Goal: Communication & Community: Answer question/provide support

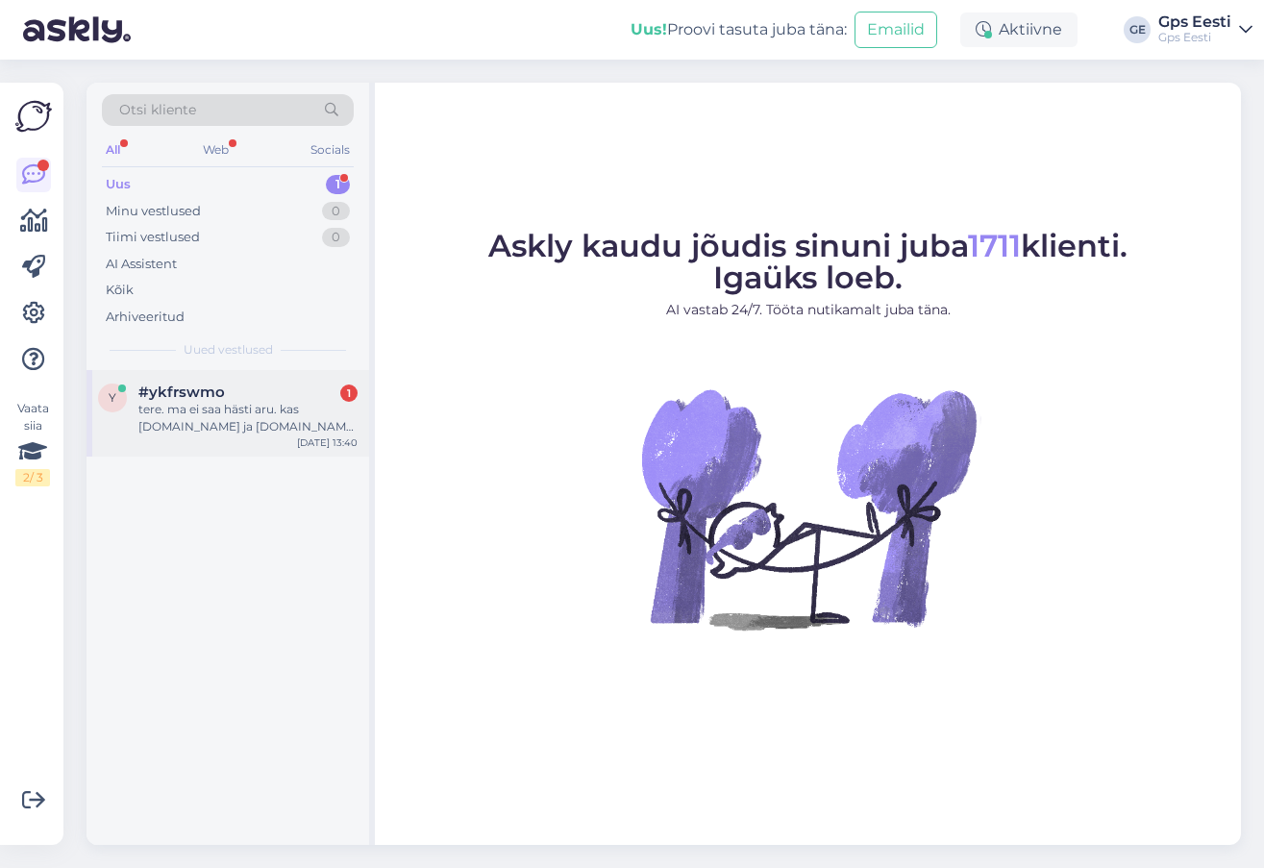
click at [194, 440] on div "y #ykfrswmo 1 tere. ma ei saa hästi aru. kas gpseesti.ee ja gps24.ee on sama et…" at bounding box center [228, 413] width 283 height 87
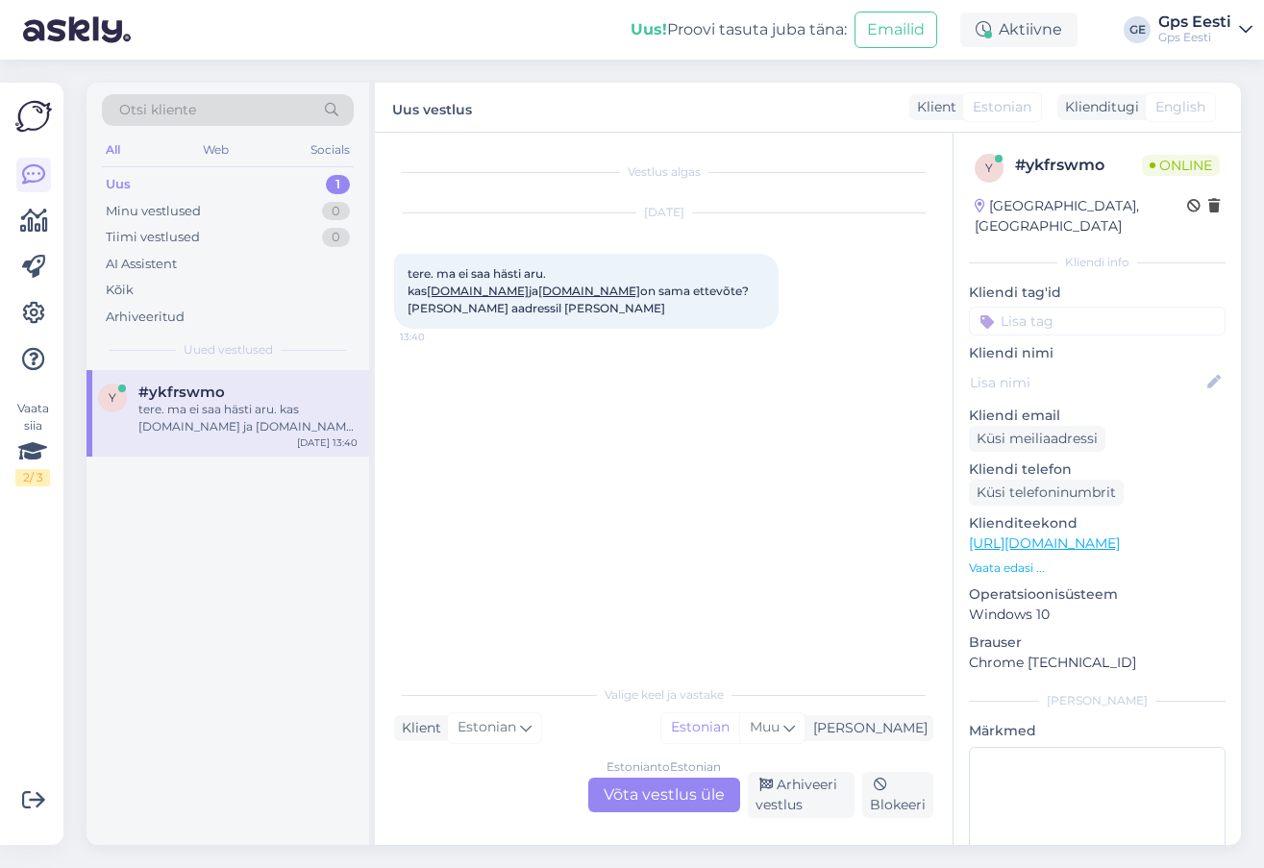
click at [671, 787] on div "Estonian to Estonian Võta vestlus üle" at bounding box center [664, 795] width 152 height 35
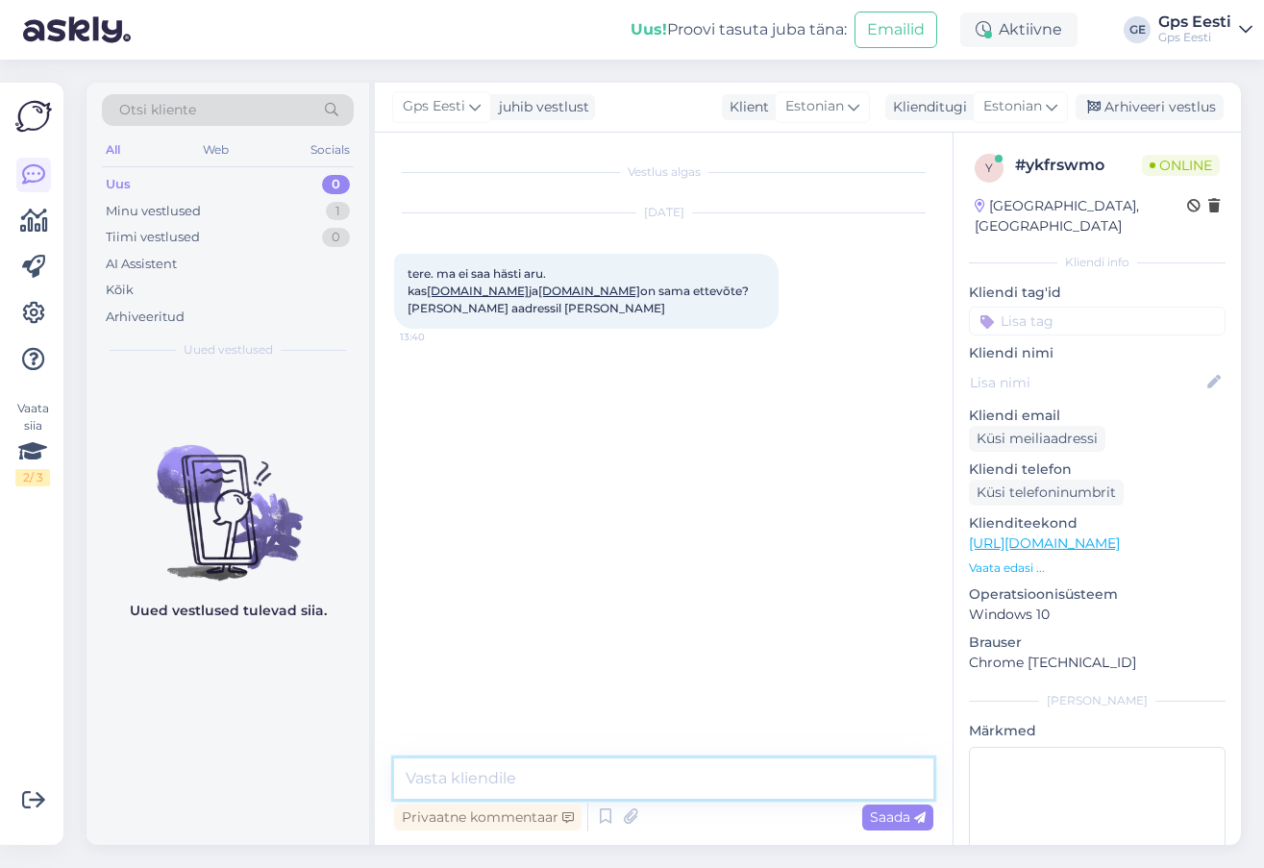
click at [681, 774] on textarea at bounding box center [663, 779] width 539 height 40
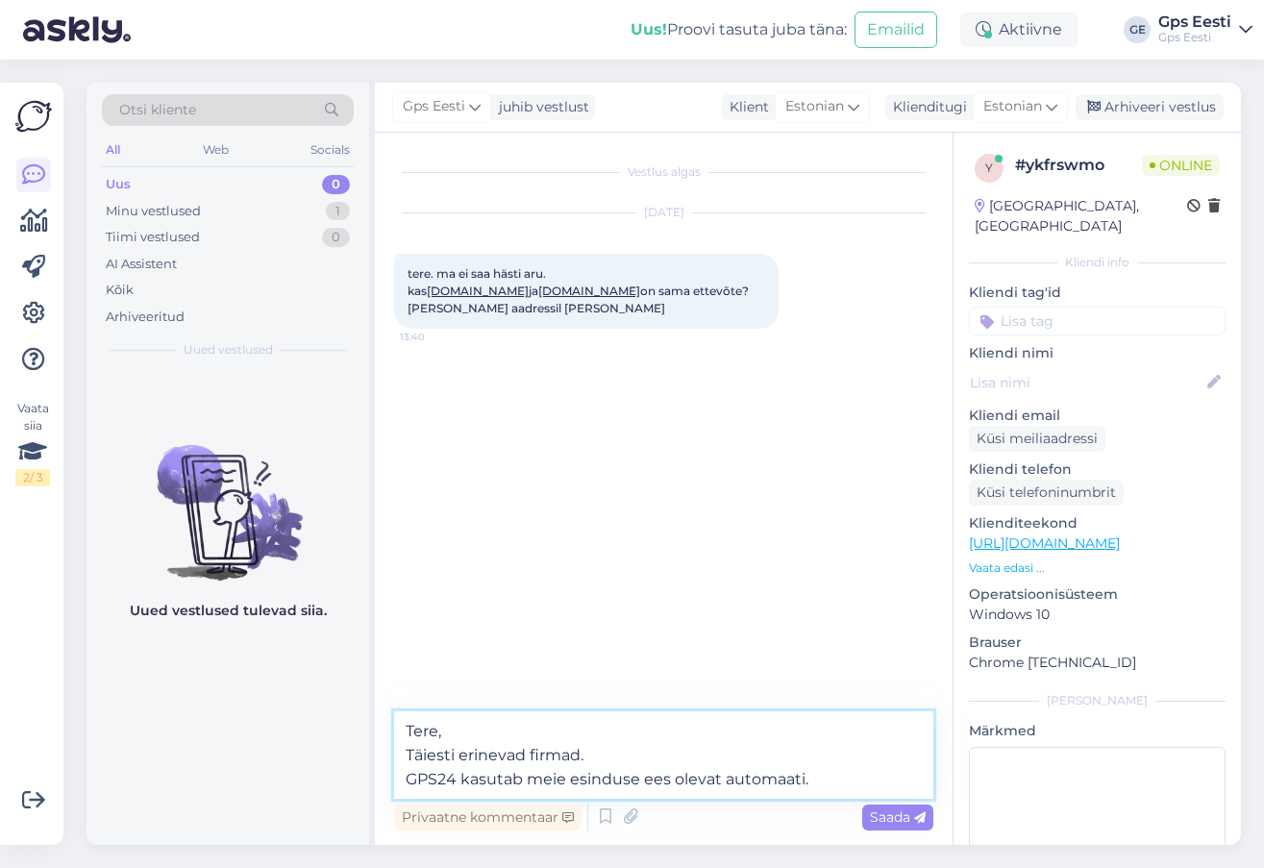
click at [841, 778] on textarea "Tere, Täiesti erinevad firmad. GPS24 kasutab meie esinduse ees olevat automaati." at bounding box center [663, 756] width 539 height 88
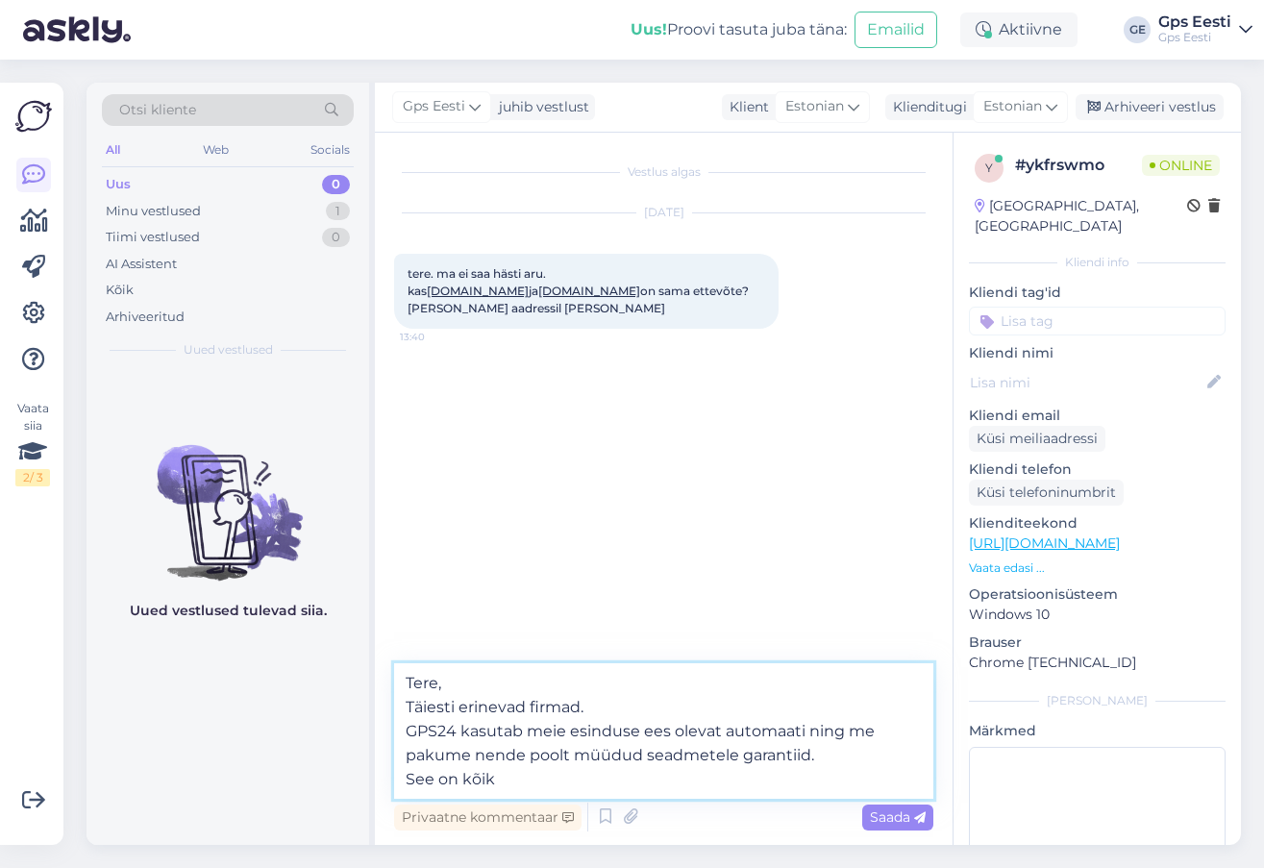
type textarea "Tere, Täiesti erinevad firmad. GPS24 kasutab meie esinduse ees olevat automaati…"
click at [607, 716] on textarea "Tere, Täiesti erinevad firmad. GPS24 kasutab meie esinduse ees olevat automaati…" at bounding box center [663, 731] width 539 height 136
click at [614, 780] on textarea "Tere, Täiesti erinevad firmad. GPS24 kasutab meie esinduse ees olevat automaati…" at bounding box center [663, 731] width 539 height 136
click at [597, 773] on textarea "Tere, Täiesti erinevad firmad. GPS24 kasutab meie esinduse ees olevat automaati…" at bounding box center [663, 731] width 539 height 136
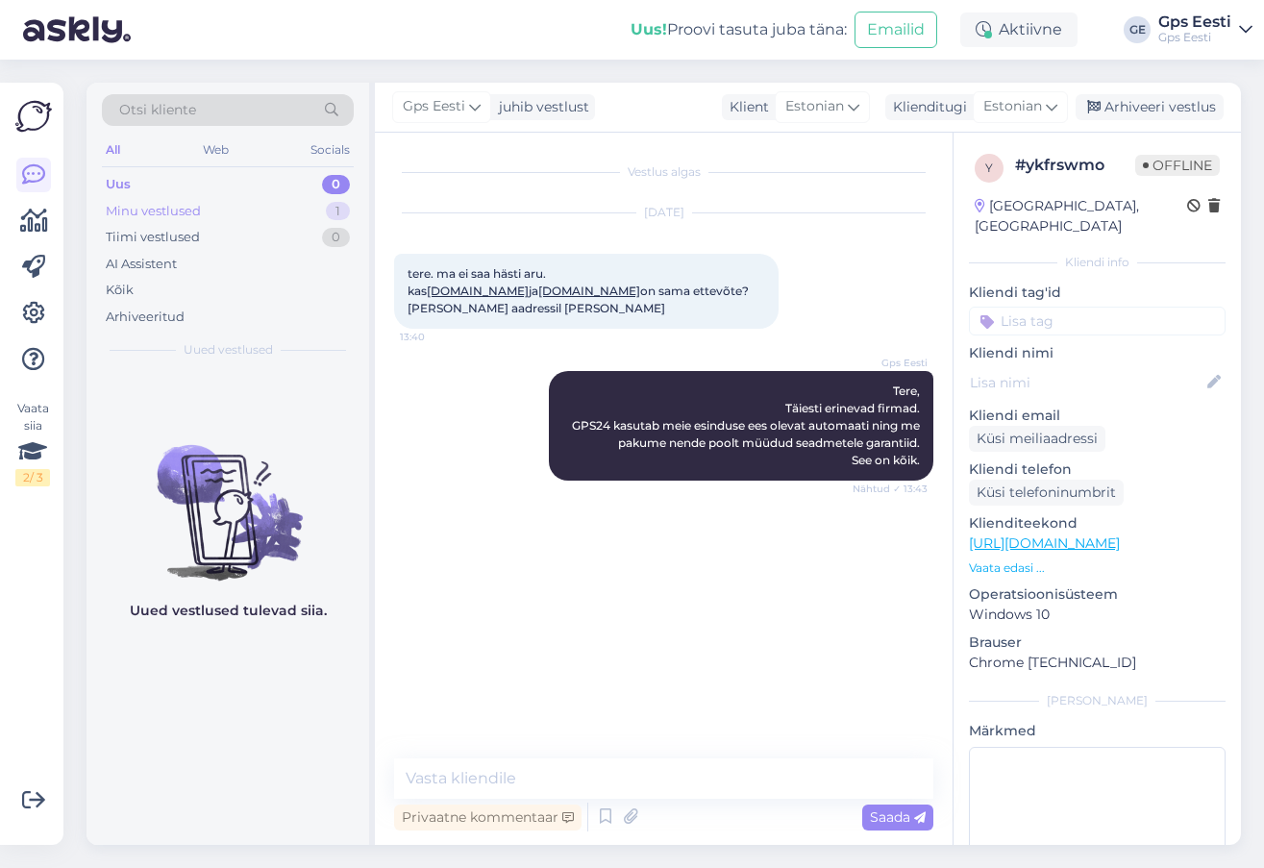
click at [206, 213] on div "Minu vestlused 1" at bounding box center [228, 211] width 252 height 27
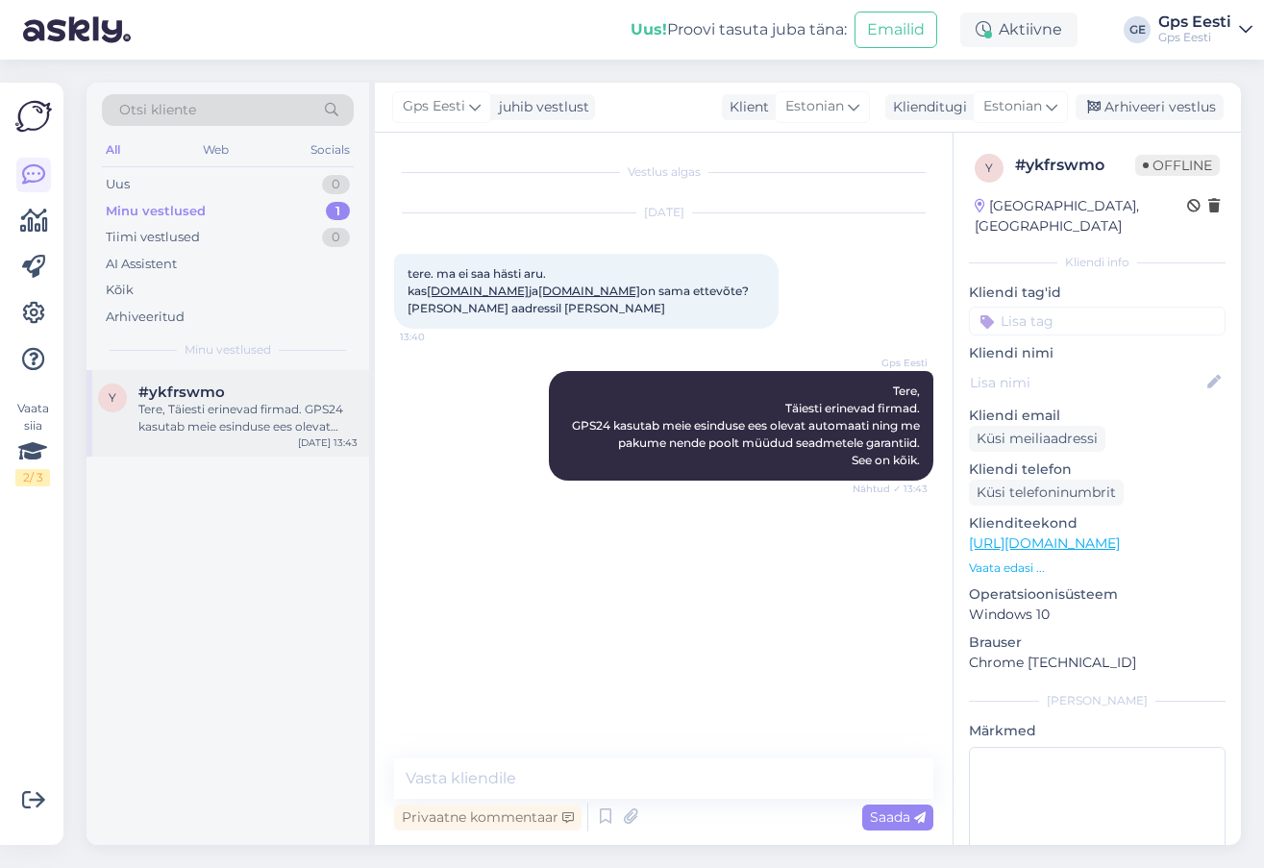
click at [201, 408] on div "Tere, Täiesti erinevad firmad. GPS24 kasutab meie esinduse ees olevat automaati…" at bounding box center [247, 418] width 219 height 35
click at [1153, 108] on div "Arhiveeri vestlus" at bounding box center [1150, 107] width 148 height 26
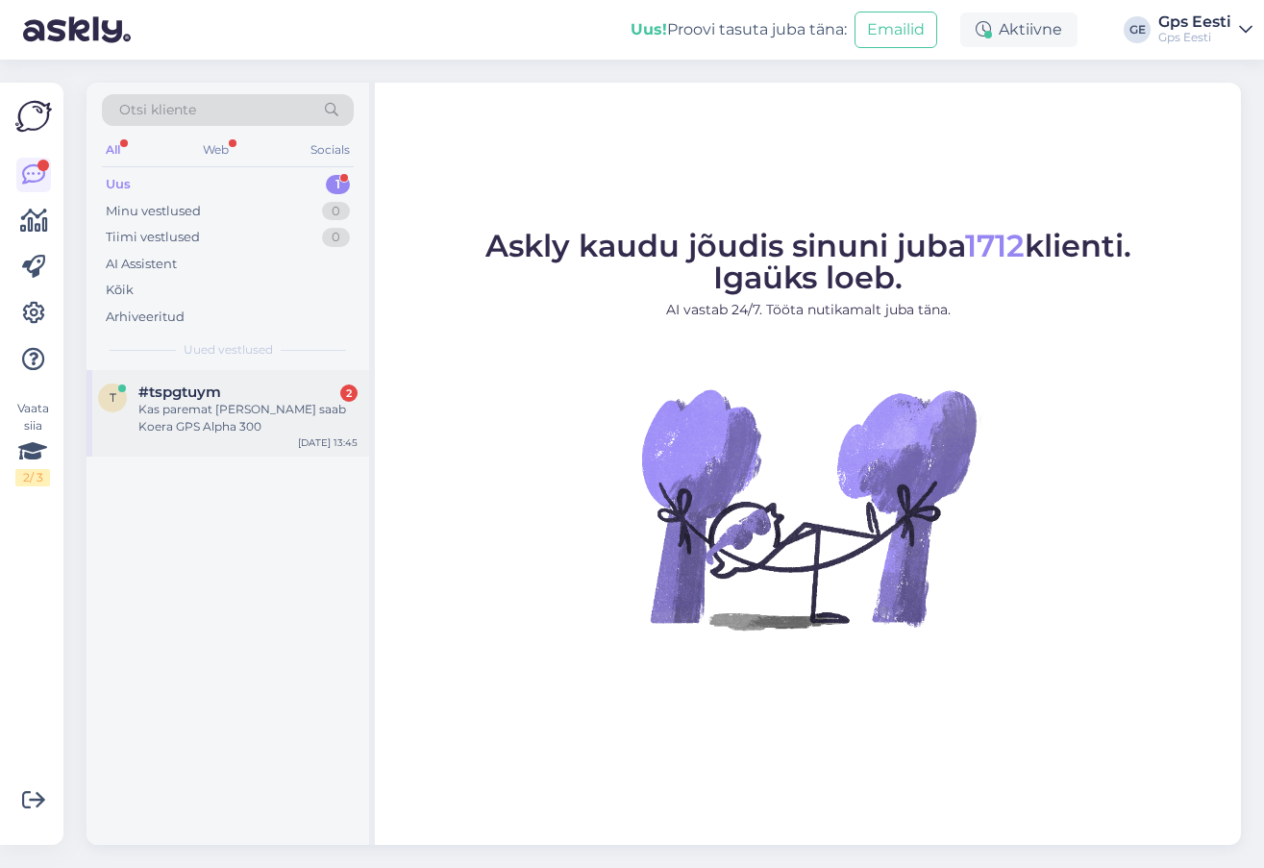
click at [170, 420] on div "Kas paremat [PERSON_NAME] saab Koera GPS Alpha 300" at bounding box center [247, 418] width 219 height 35
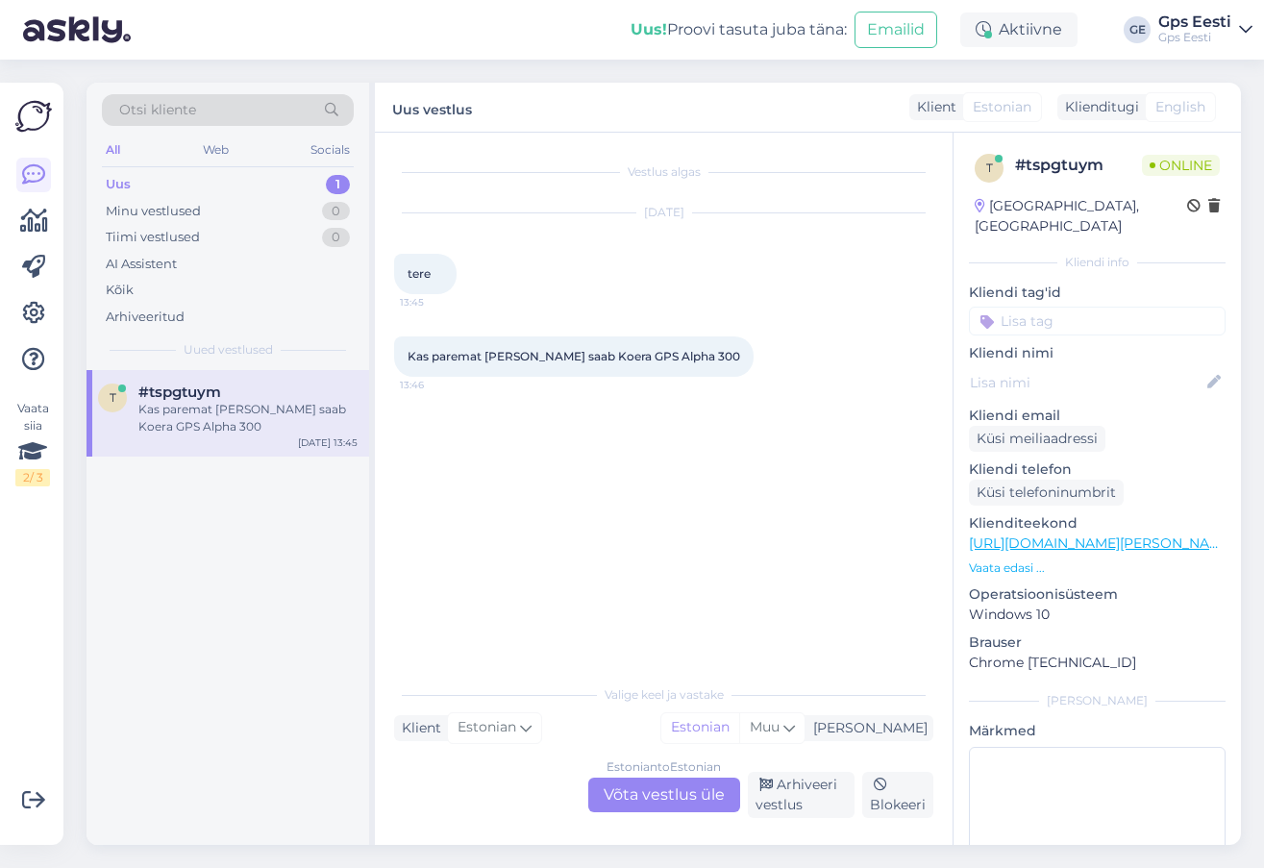
click at [1083, 535] on link "[URL][DOMAIN_NAME][PERSON_NAME]" at bounding box center [1101, 543] width 265 height 17
click at [648, 797] on div "Estonian to Estonian Võta vestlus üle" at bounding box center [664, 795] width 152 height 35
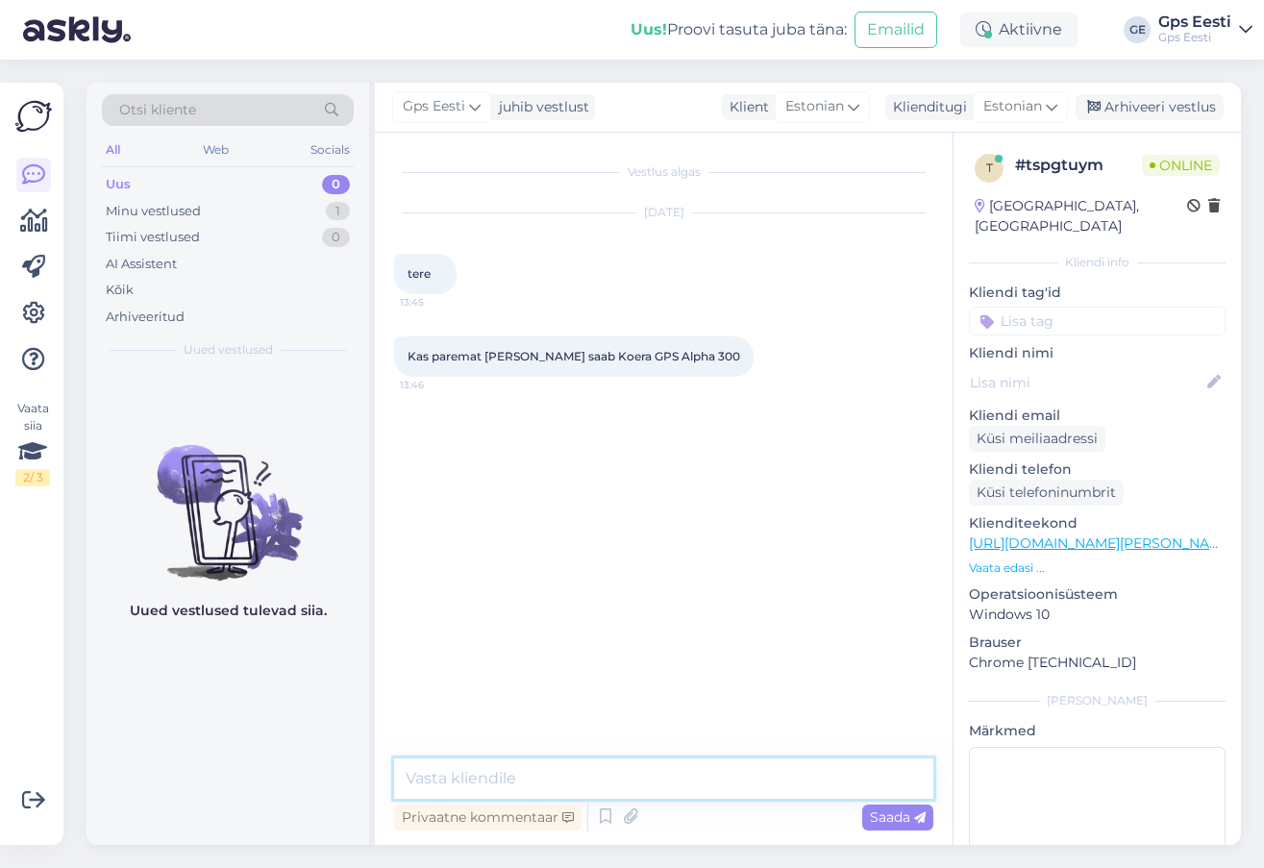
click at [541, 772] on textarea at bounding box center [663, 779] width 539 height 40
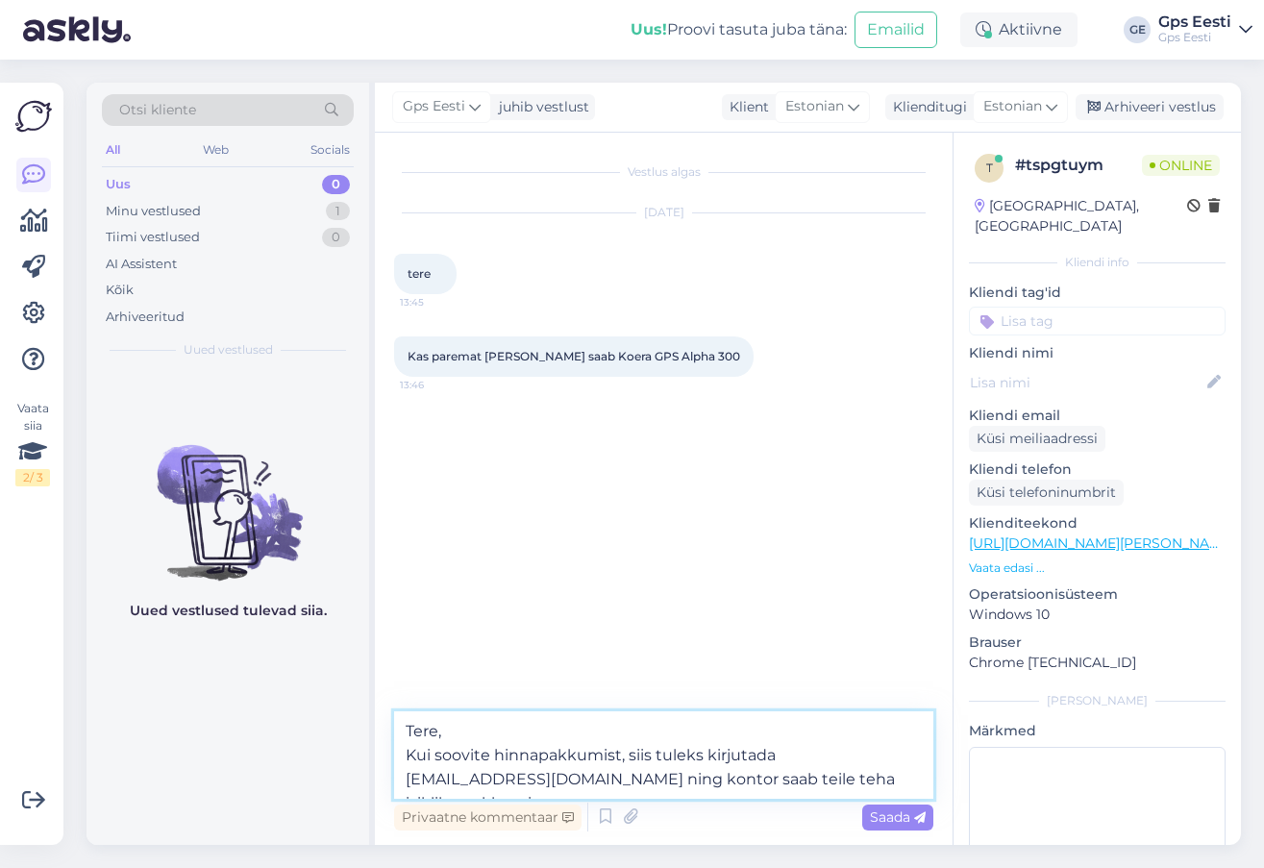
type textarea "Tere, Kui soovite hinnapakkumist, siis tuleks kirjutada [EMAIL_ADDRESS][DOMAIN_…"
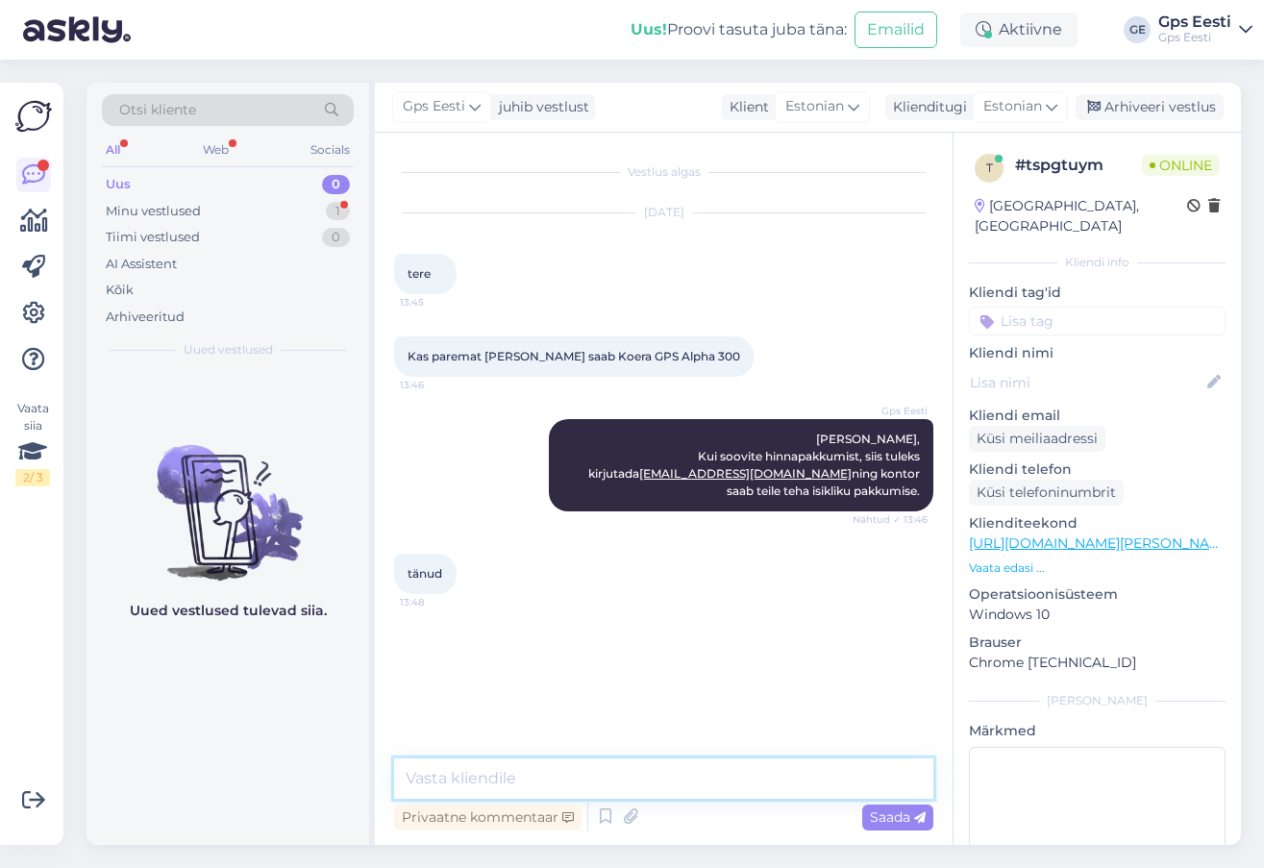
click at [611, 764] on textarea at bounding box center [663, 779] width 539 height 40
type textarea "Kaunist päeva jätku teile!"
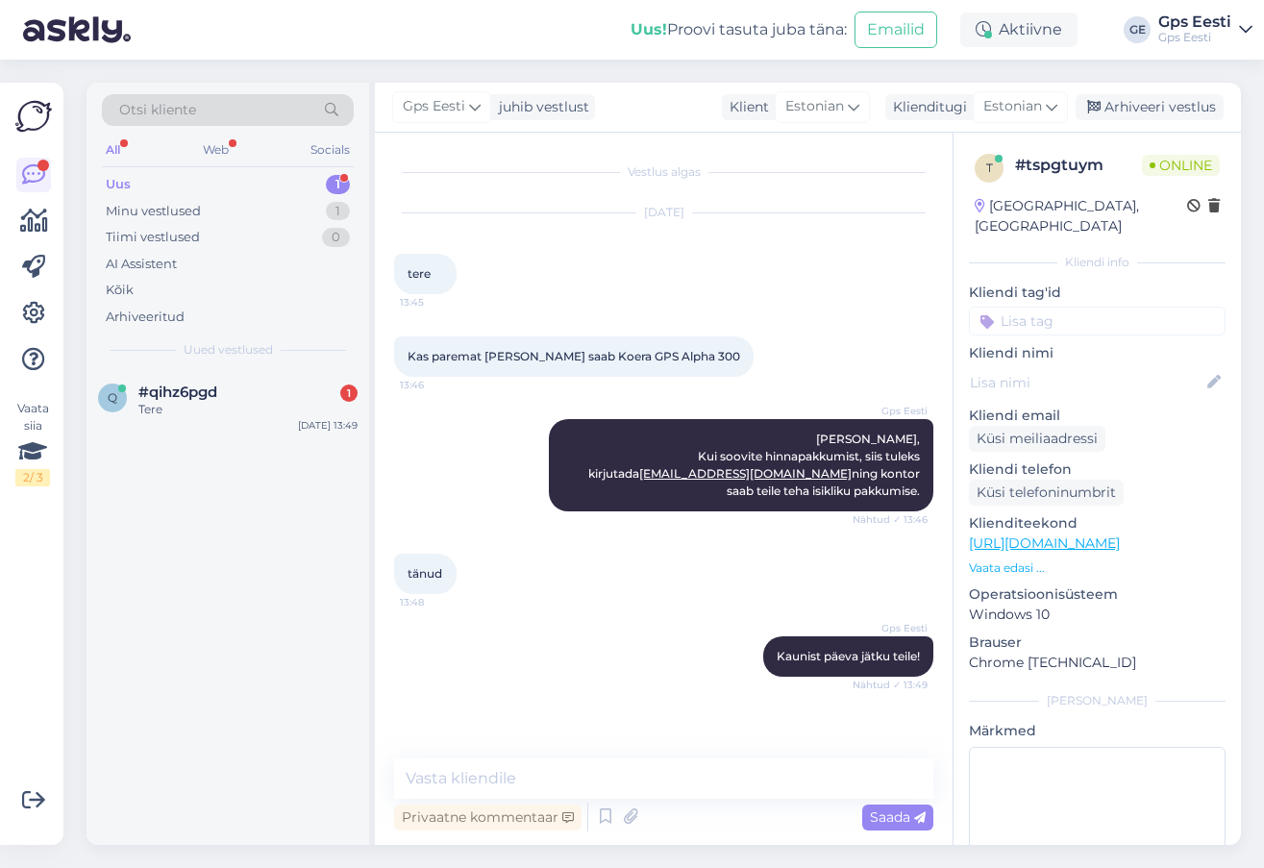
drag, startPoint x: 1189, startPoint y: 107, endPoint x: 918, endPoint y: 259, distance: 310.0
click at [1189, 107] on div "Arhiveeri vestlus" at bounding box center [1150, 107] width 148 height 26
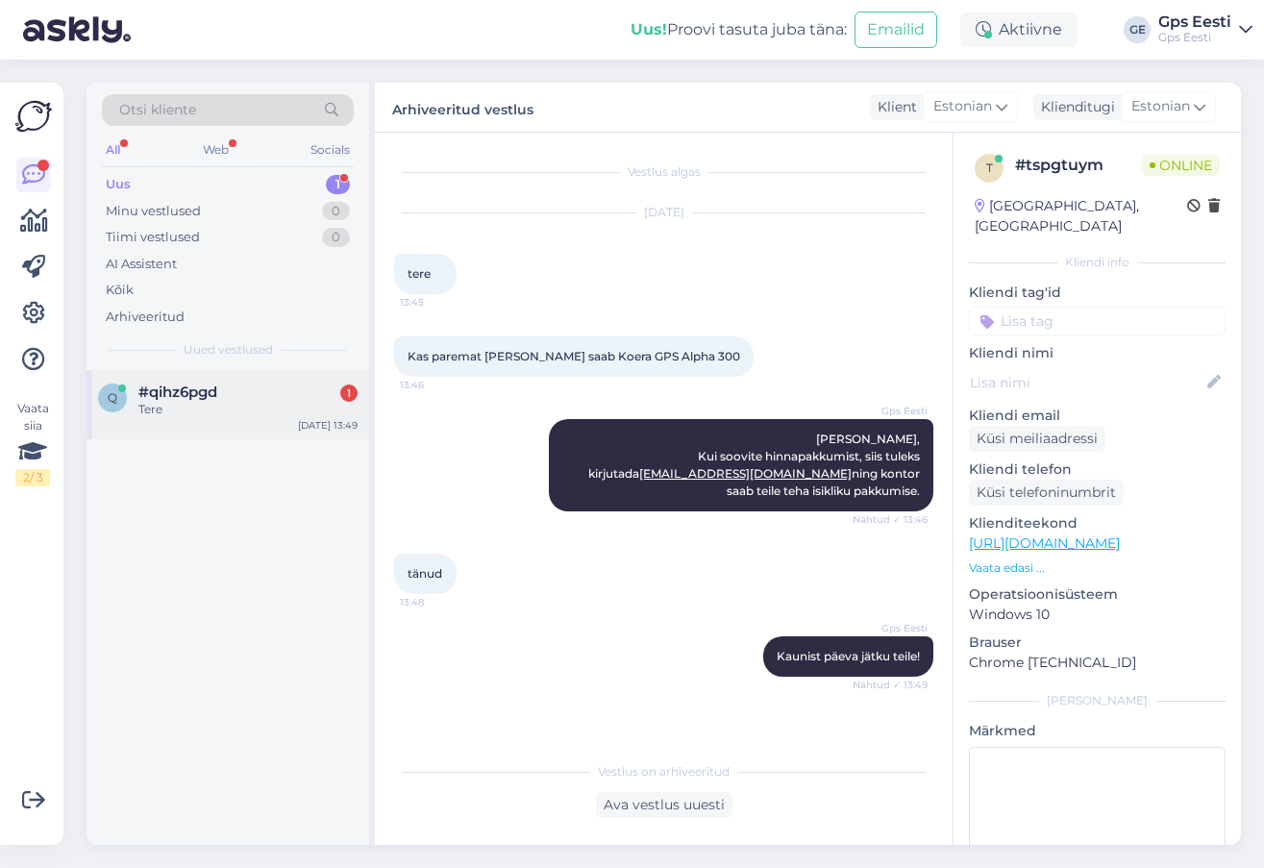
click at [202, 395] on span "#qihz6pgd" at bounding box center [177, 392] width 79 height 17
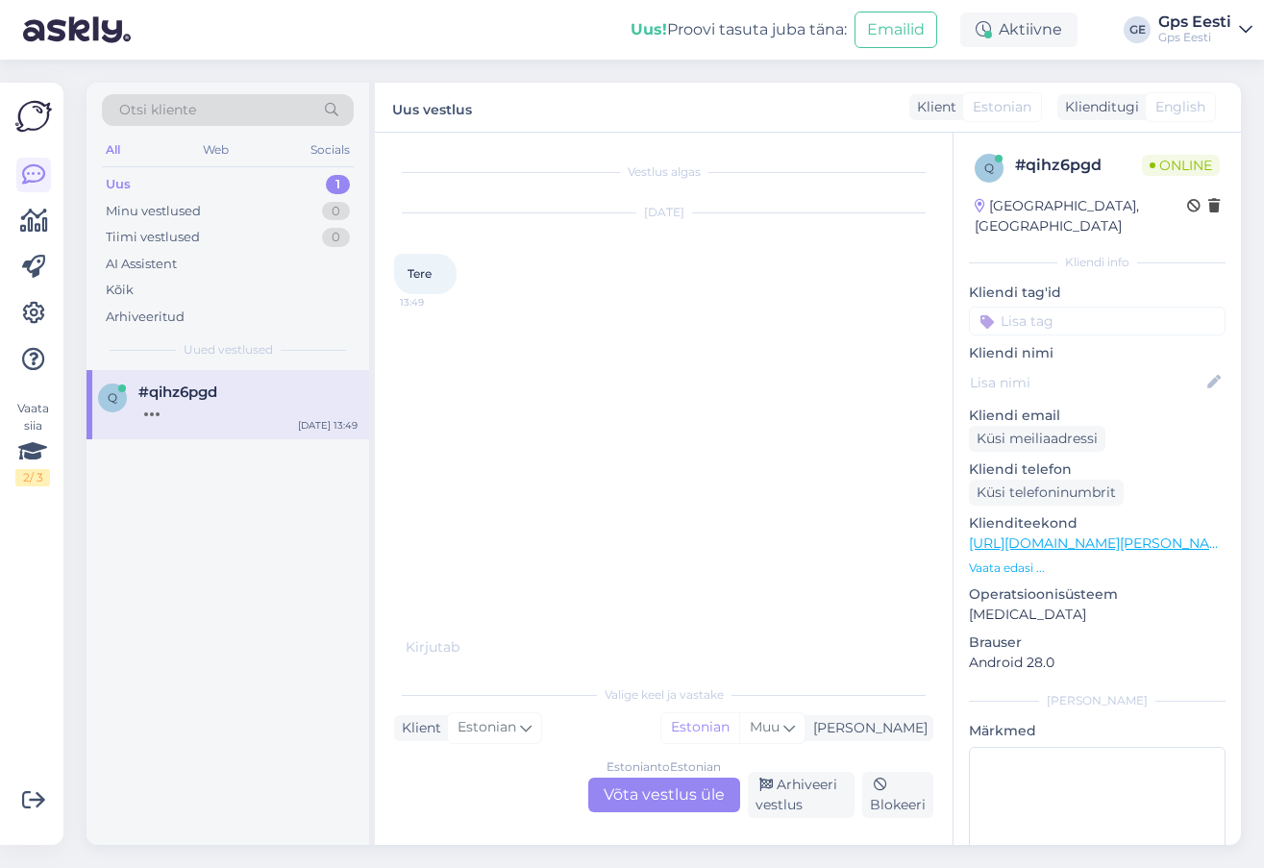
click at [642, 804] on div "Estonian to Estonian Võta vestlus üle" at bounding box center [664, 795] width 152 height 35
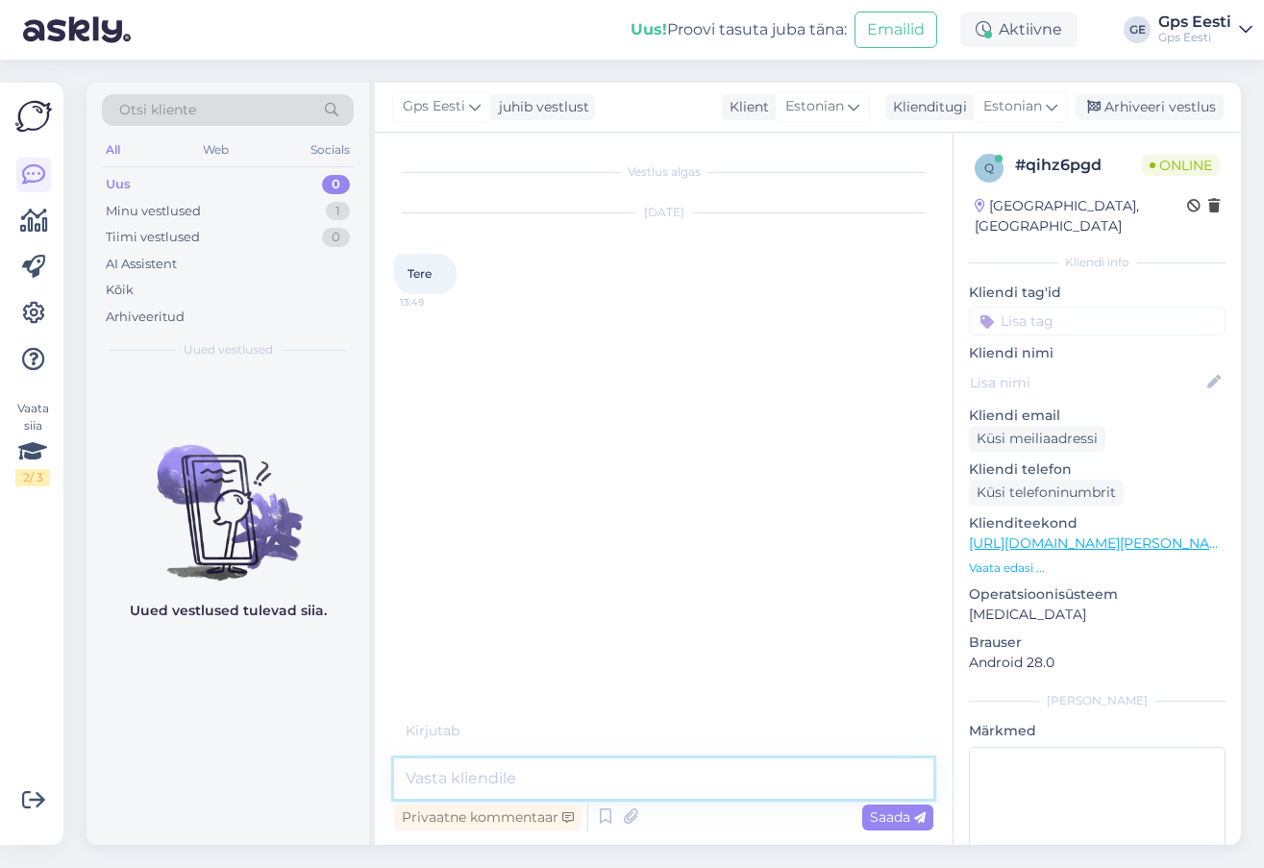
click at [637, 780] on textarea at bounding box center [663, 779] width 539 height 40
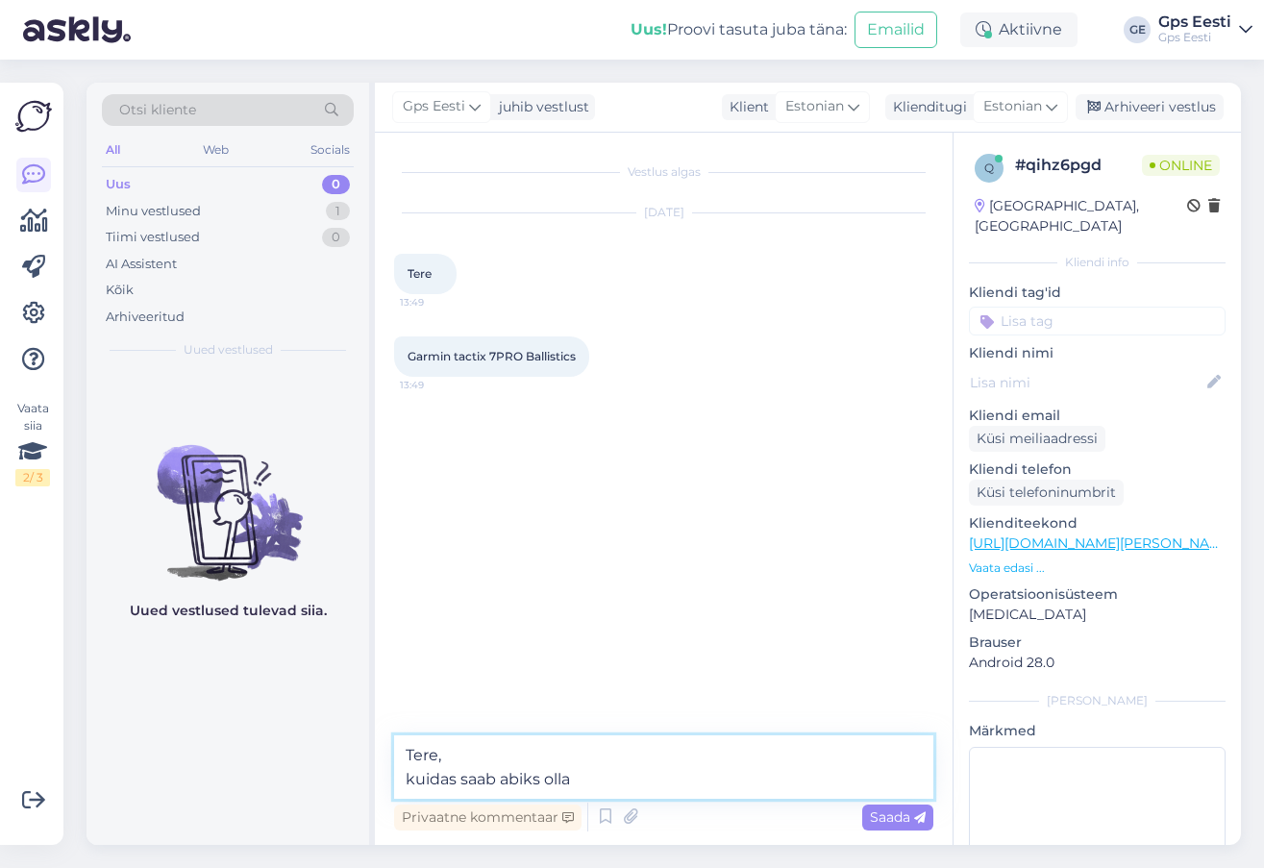
type textarea "Tere, kuidas saab abiks olla?"
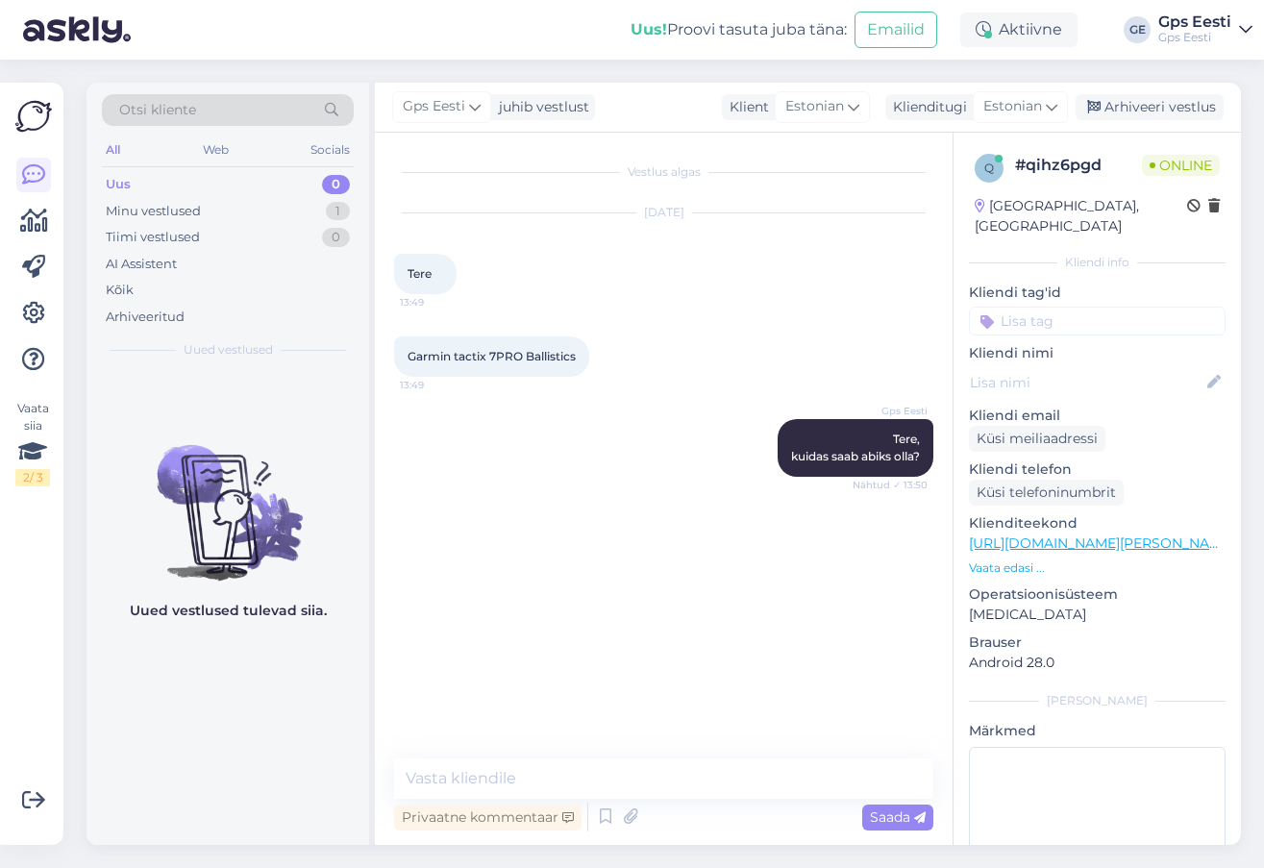
click at [1087, 535] on link "[URL][DOMAIN_NAME][PERSON_NAME]" at bounding box center [1101, 543] width 265 height 17
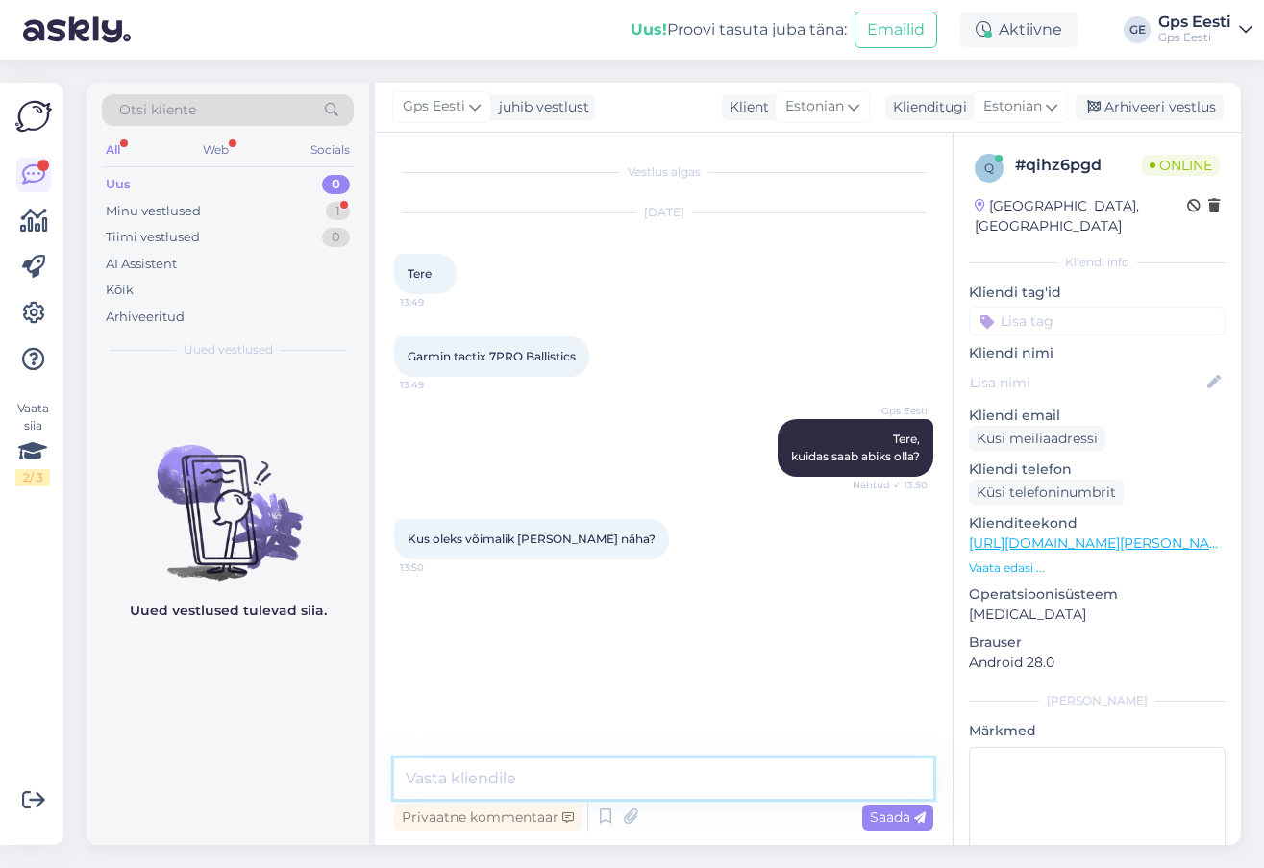
click at [615, 785] on textarea at bounding box center [663, 779] width 539 height 40
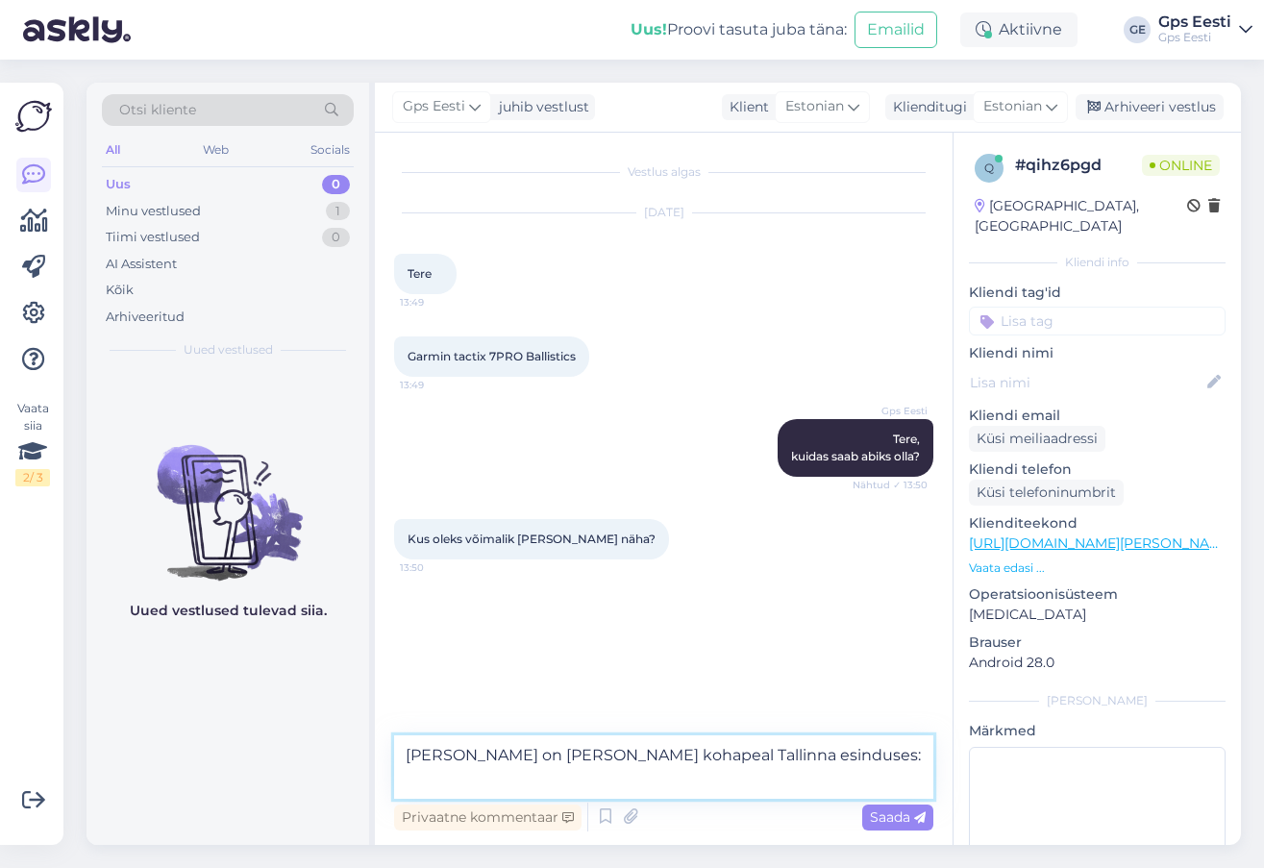
paste textarea "[URL][DOMAIN_NAME]"
type textarea "[PERSON_NAME] on [PERSON_NAME] kohapeal Tallinna esinduses: [URL][DOMAIN_NAME]"
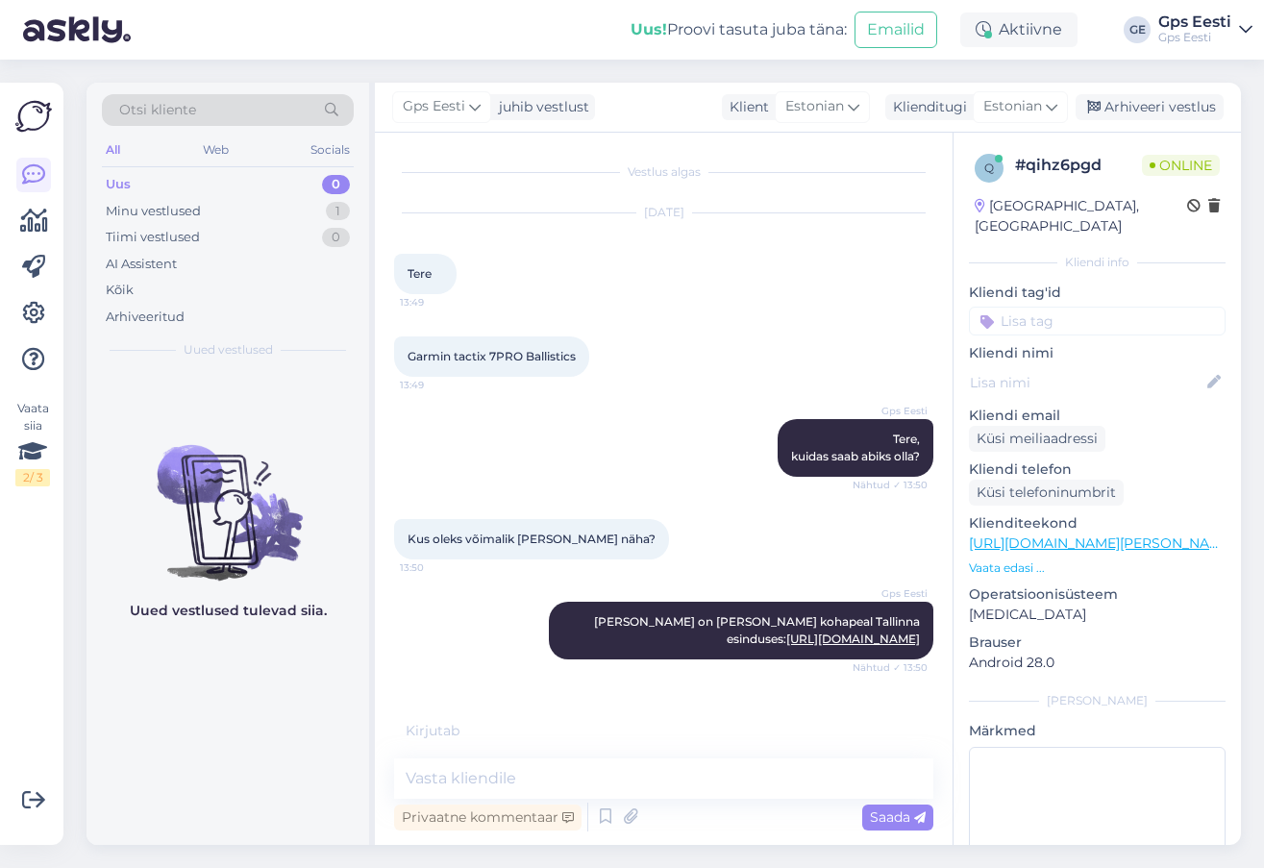
scroll to position [22, 0]
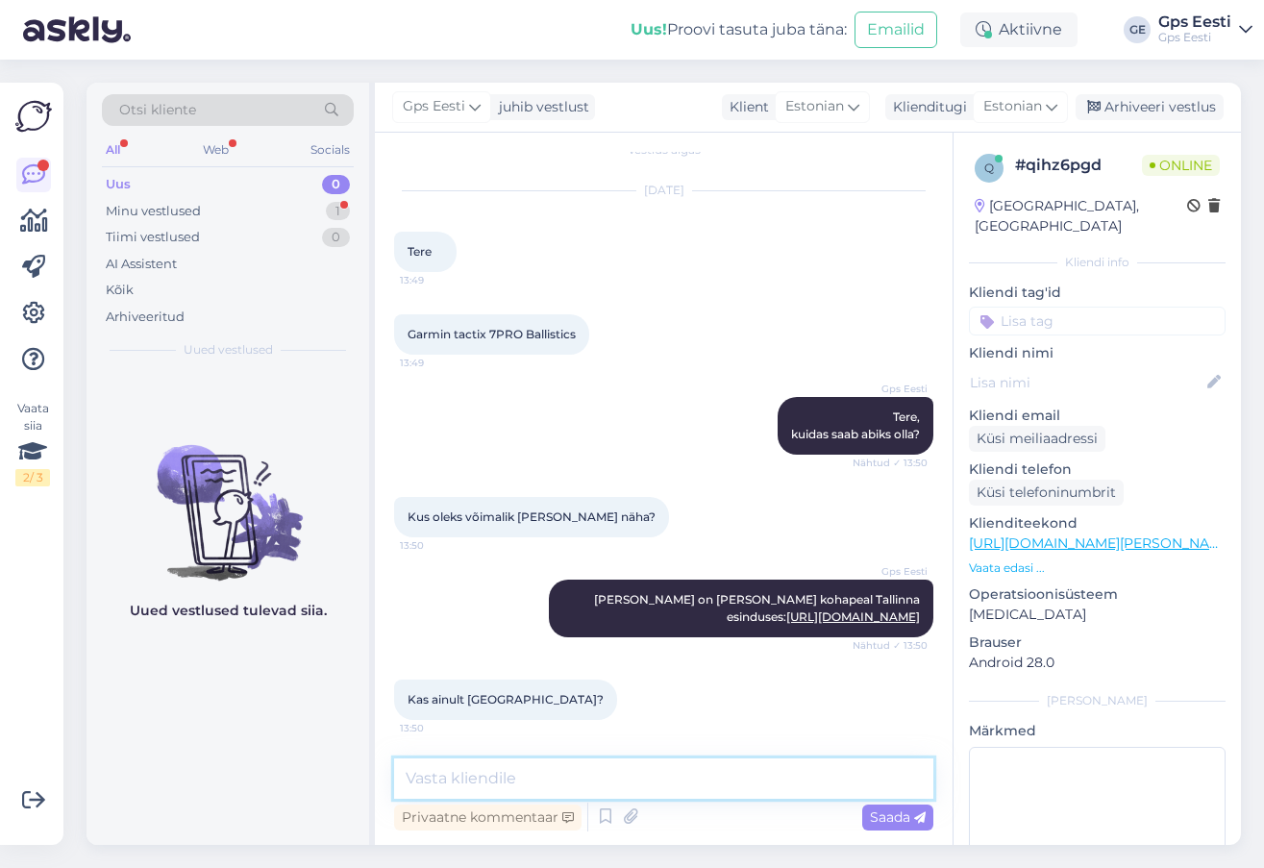
click at [649, 774] on textarea at bounding box center [663, 779] width 539 height 40
type textarea "Kahjuks on meil jah ainult üks esindus ja see asub [GEOGRAPHIC_DATA]"
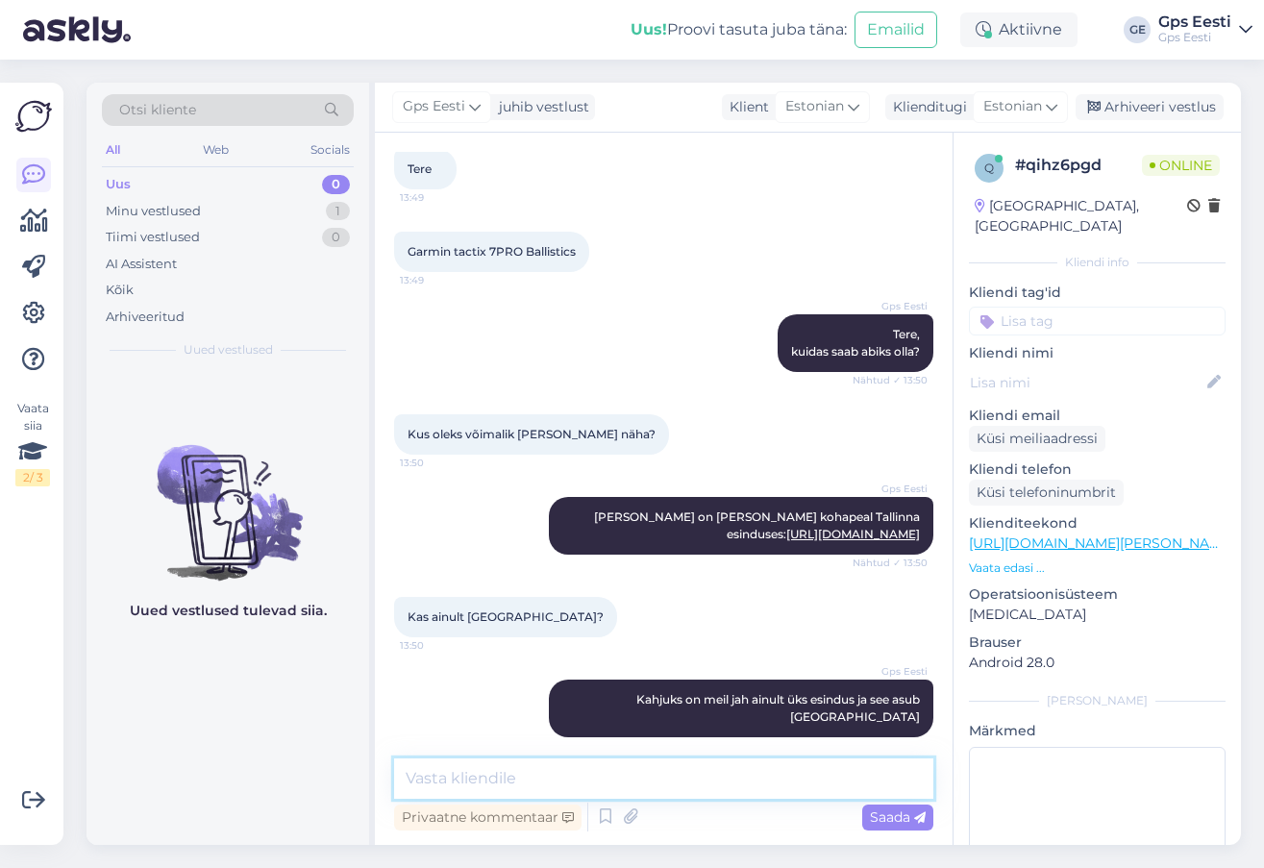
scroll to position [188, 0]
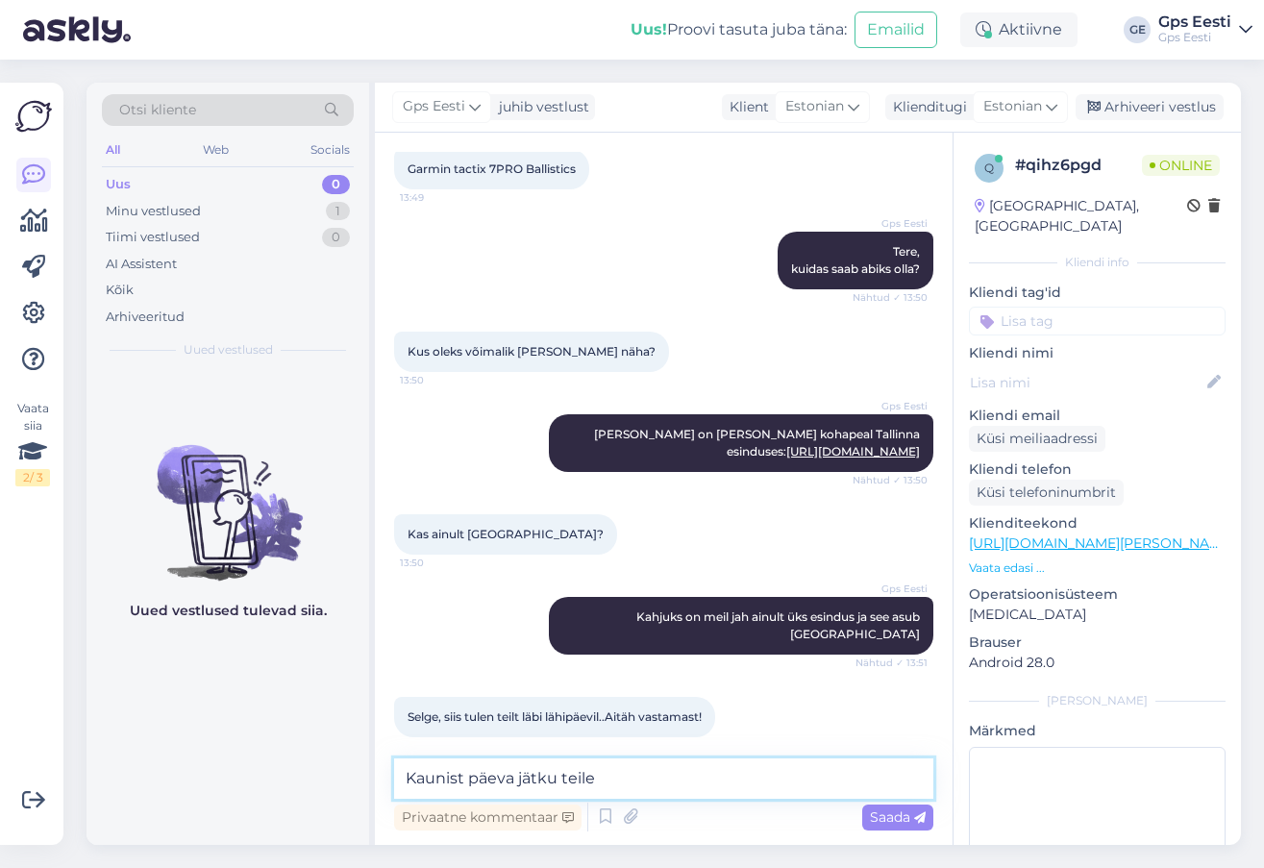
type textarea "Kaunist päeva jätku teile!"
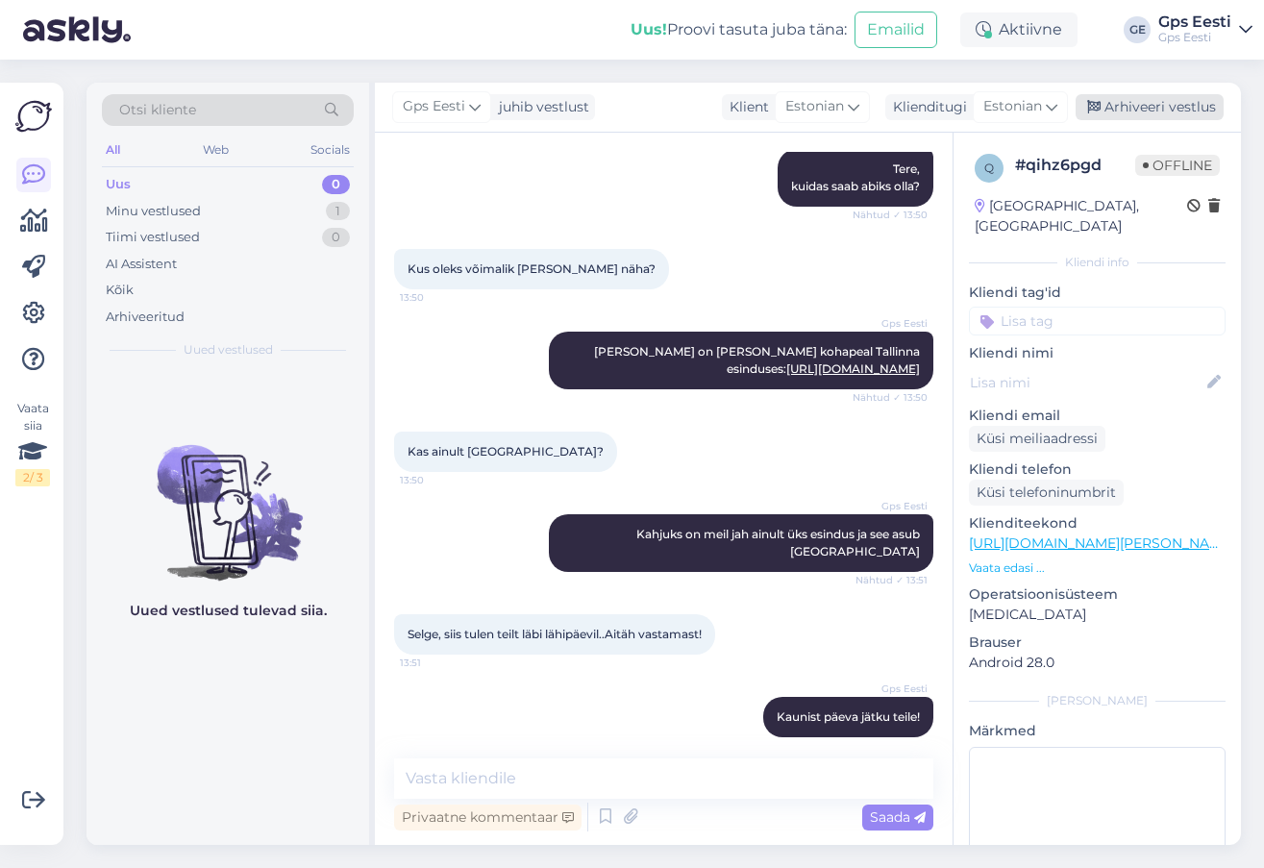
click at [1127, 97] on div "Arhiveeri vestlus" at bounding box center [1150, 107] width 148 height 26
